Goal: Check status: Check status

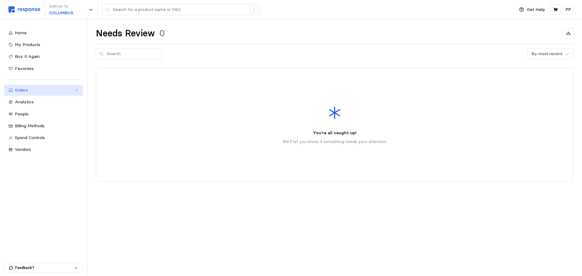
click at [30, 95] on link "Orders" at bounding box center [43, 90] width 79 height 11
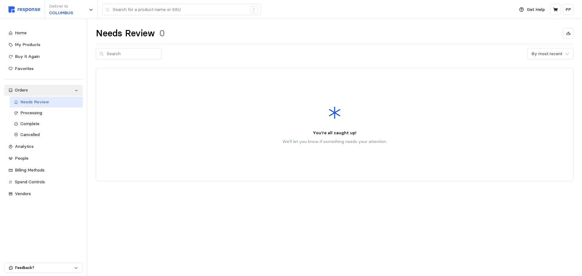
click at [31, 102] on span "Needs Review" at bounding box center [34, 101] width 29 height 5
click at [28, 116] on div "Processing" at bounding box center [49, 113] width 59 height 7
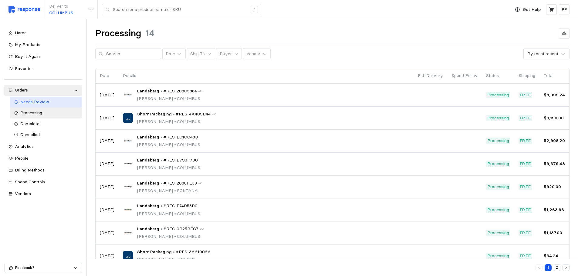
click at [37, 105] on span "Needs Review" at bounding box center [34, 101] width 29 height 5
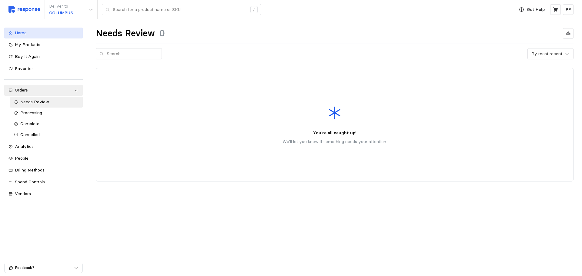
click at [49, 33] on div "Home" at bounding box center [47, 33] width 64 height 7
